Goal: Information Seeking & Learning: Learn about a topic

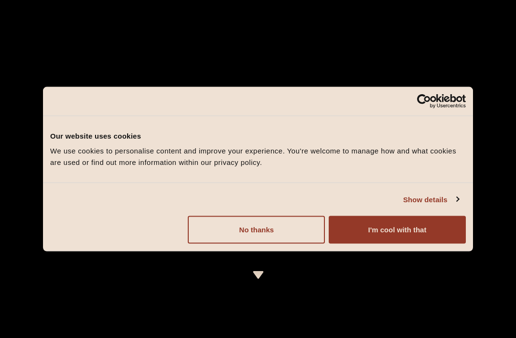
click at [233, 223] on button "No thanks" at bounding box center [256, 230] width 137 height 28
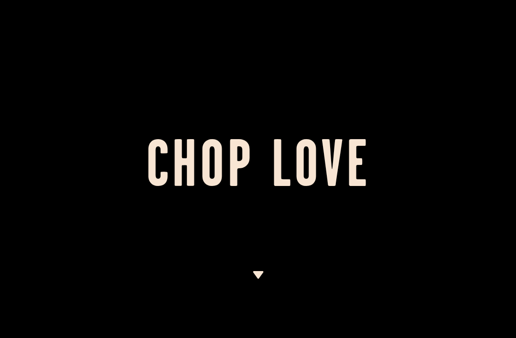
click at [256, 272] on img at bounding box center [258, 275] width 12 height 8
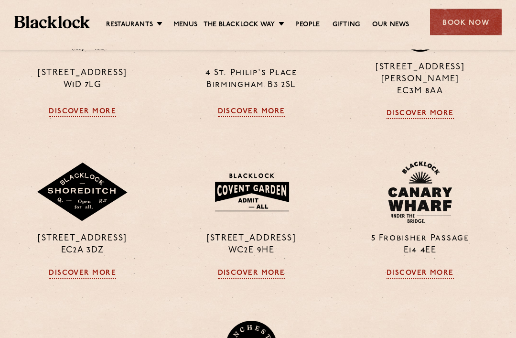
scroll to position [730, 7]
click at [258, 216] on img at bounding box center [252, 193] width 92 height 50
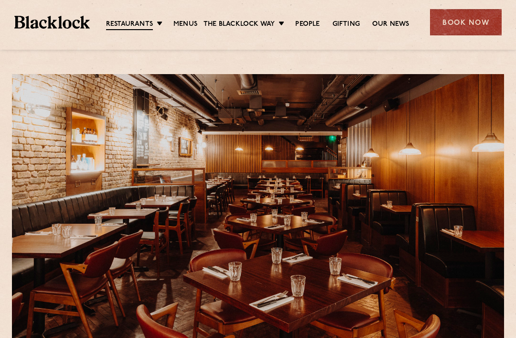
click at [187, 15] on ul "Restaurants [GEOGRAPHIC_DATA] [GEOGRAPHIC_DATA] [GEOGRAPHIC_DATA] [GEOGRAPHIC_D…" at bounding box center [258, 22] width 336 height 15
click at [187, 22] on link "Menus" at bounding box center [186, 25] width 24 height 10
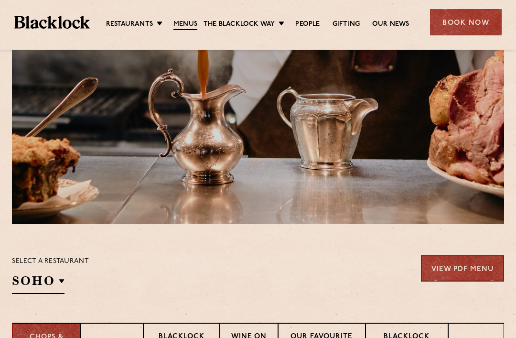
scroll to position [130, 0]
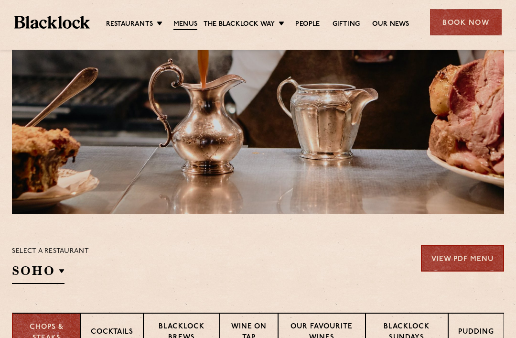
click at [406, 336] on p "Blacklock Sundays" at bounding box center [407, 333] width 63 height 22
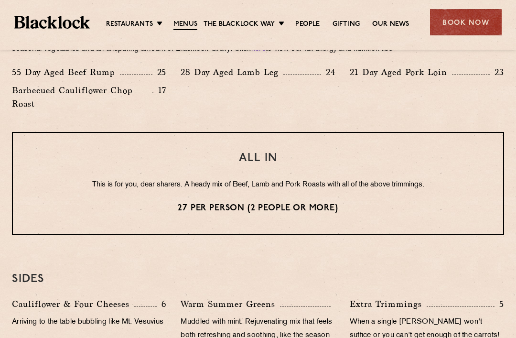
scroll to position [779, 0]
